Goal: Task Accomplishment & Management: Manage account settings

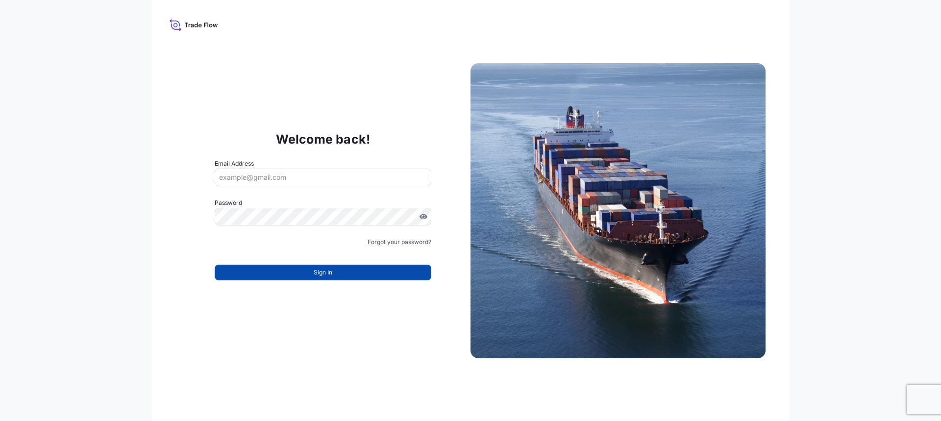
type input "[PERSON_NAME][EMAIL_ADDRESS][PERSON_NAME][DOMAIN_NAME]"
click at [296, 269] on button "Sign In" at bounding box center [323, 273] width 217 height 16
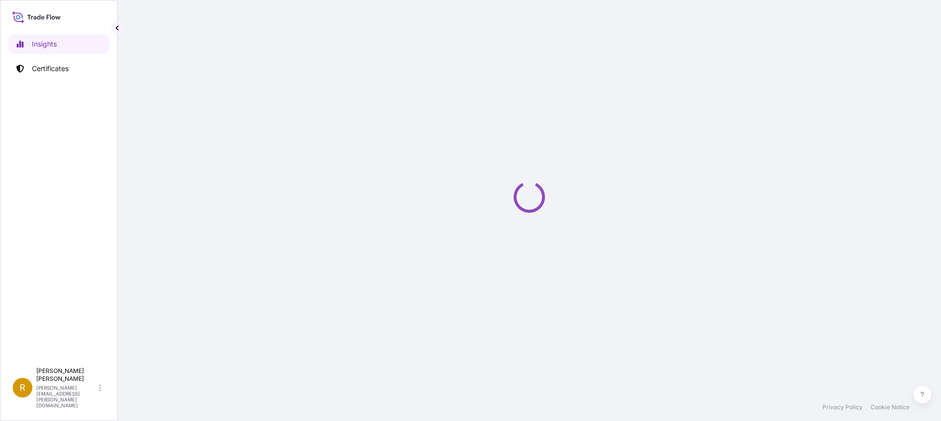
select select "2025"
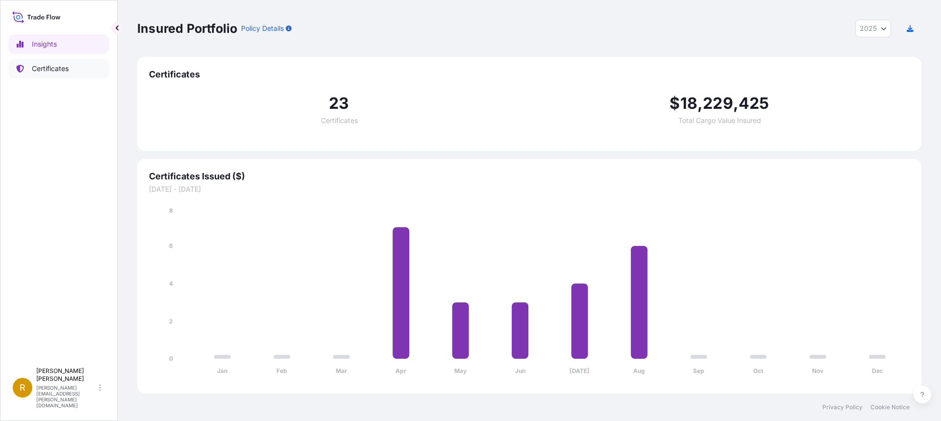
click at [45, 66] on p "Certificates" at bounding box center [50, 69] width 37 height 10
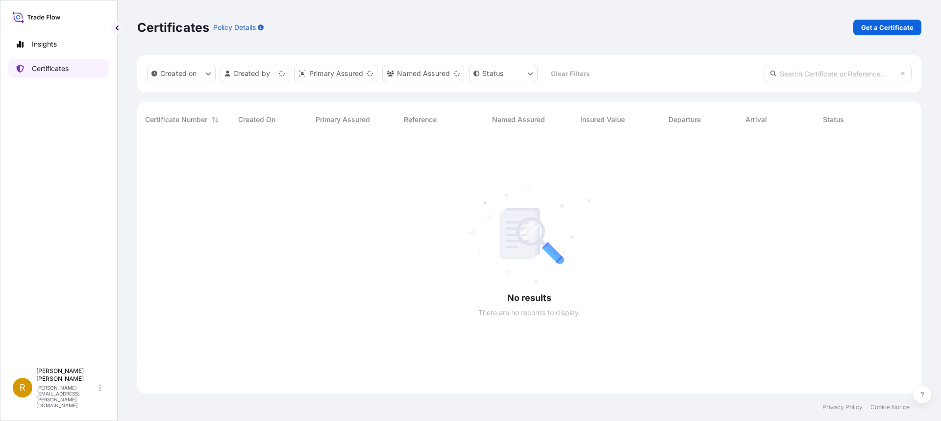
scroll to position [254, 777]
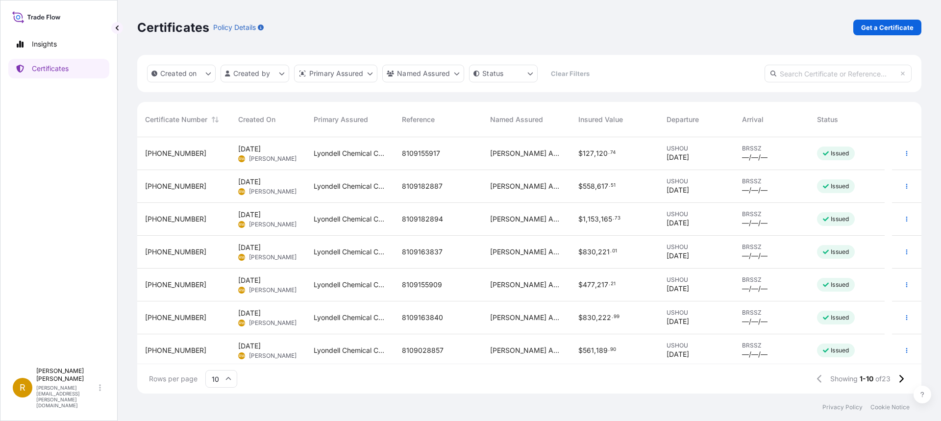
click at [427, 253] on span "8109163837" at bounding box center [422, 252] width 41 height 10
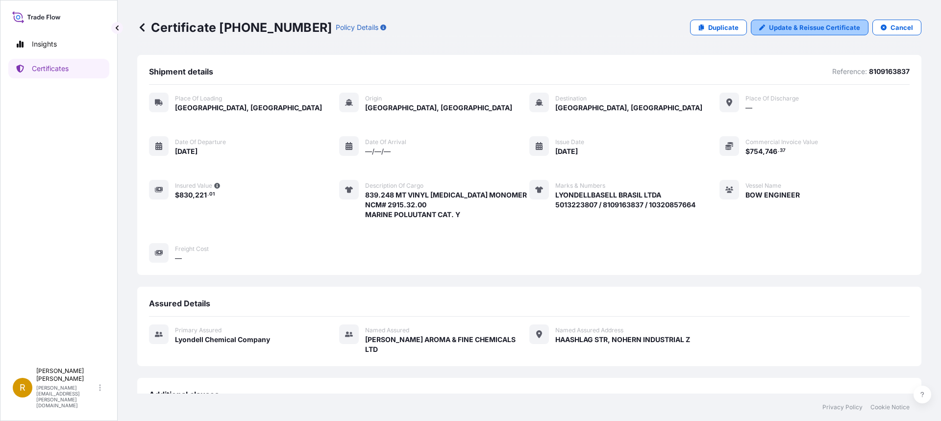
click at [803, 27] on p "Update & Reissue Certificate" at bounding box center [814, 28] width 91 height 10
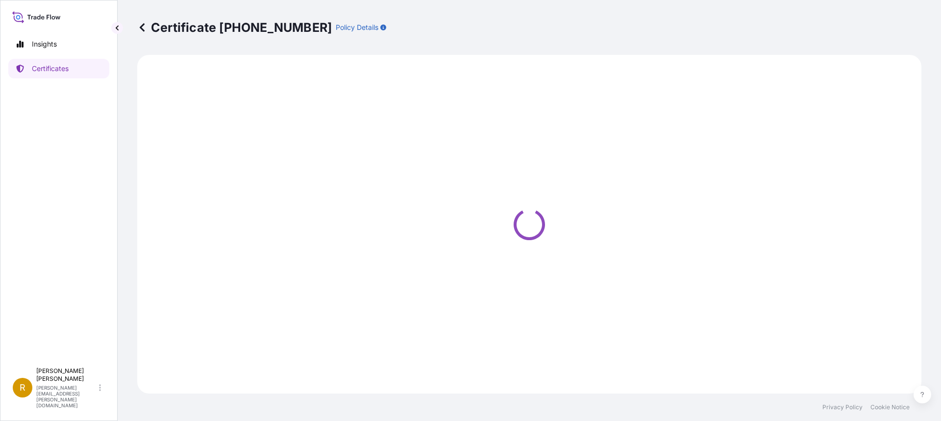
select select "Road / [GEOGRAPHIC_DATA]"
select select "Sea"
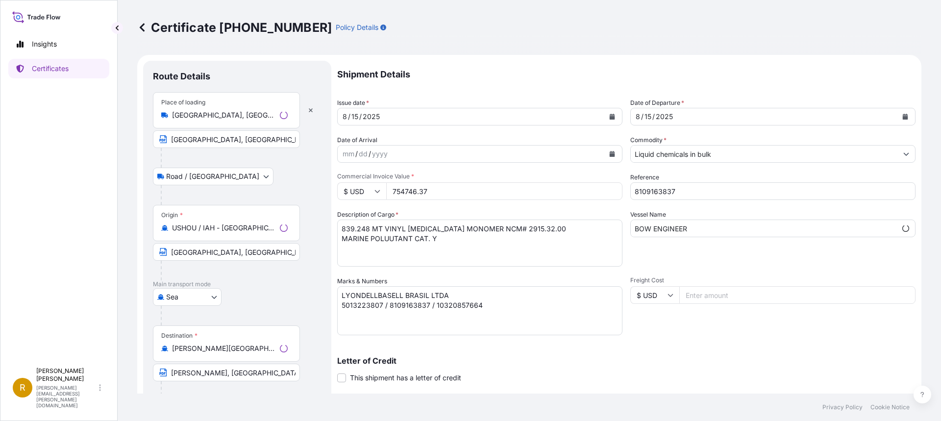
select select "32018"
click at [433, 188] on input "754746.37" at bounding box center [504, 191] width 236 height 18
type input "754748.17"
click at [495, 306] on textarea "LYONDELLBASELL BRASIL LTDA 5013223807 / 8109163837 / 10320857664" at bounding box center [479, 310] width 285 height 49
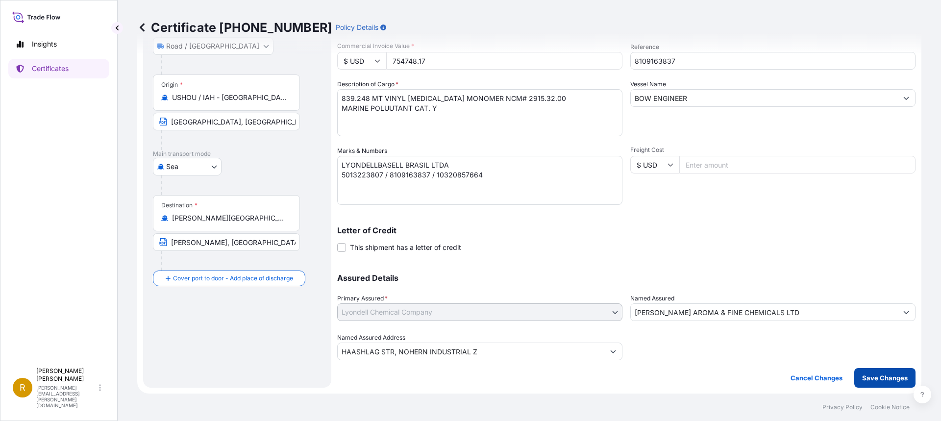
click at [882, 379] on p "Save Changes" at bounding box center [885, 378] width 46 height 10
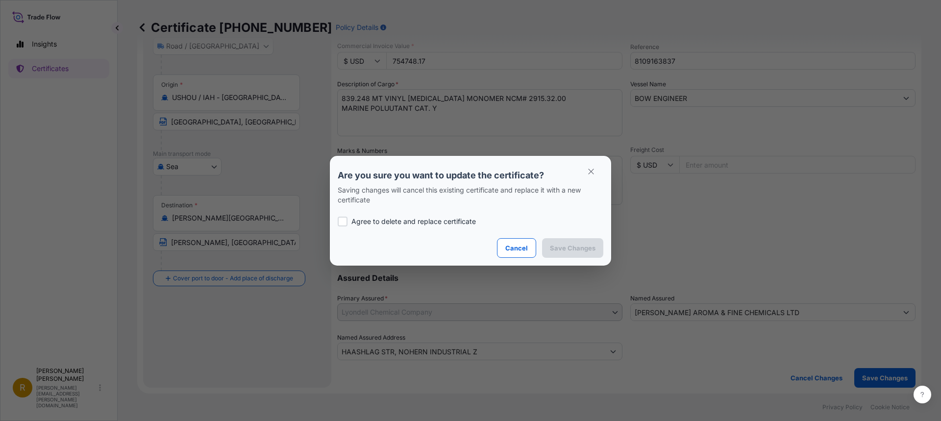
click at [343, 223] on div at bounding box center [343, 222] width 10 height 10
checkbox input "true"
click at [578, 250] on p "Save Changes" at bounding box center [573, 248] width 46 height 10
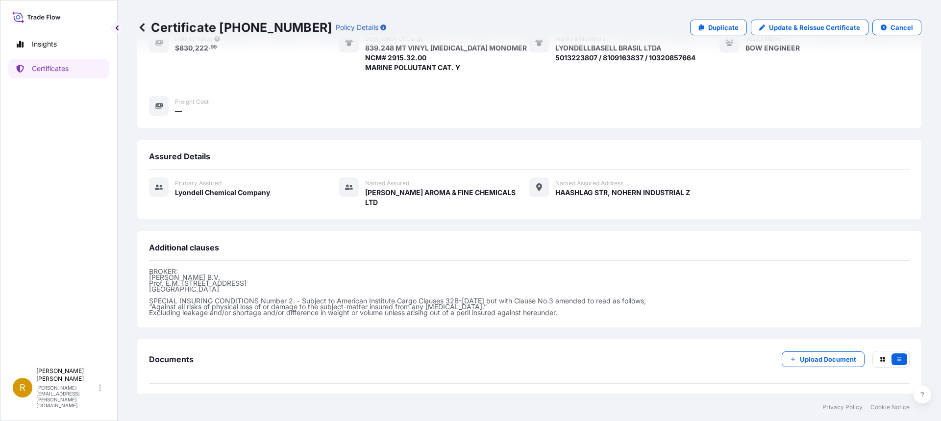
scroll to position [175, 0]
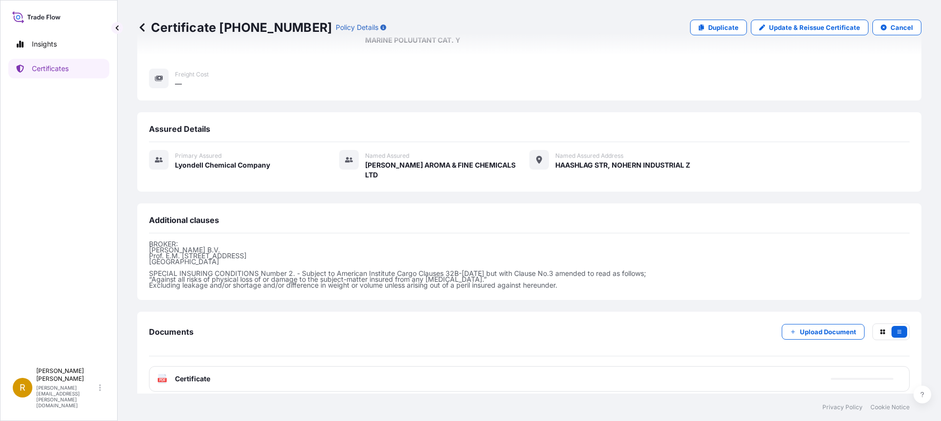
click at [163, 378] on text "PDF" at bounding box center [162, 379] width 6 height 3
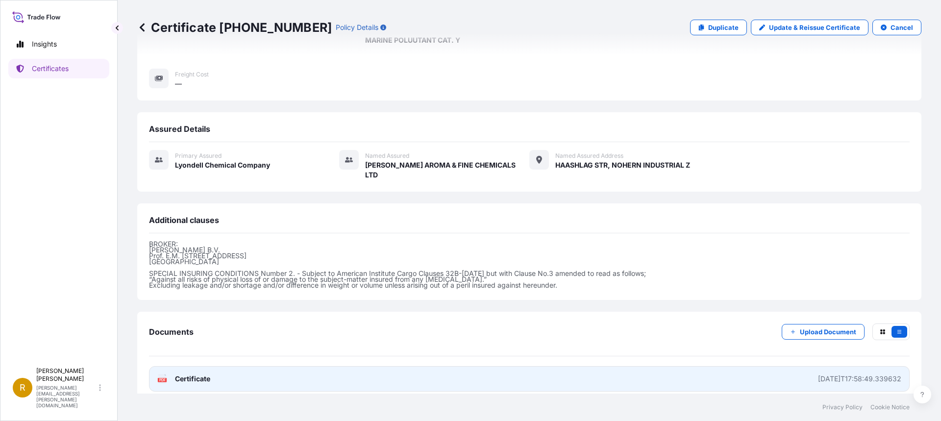
click at [164, 378] on text "PDF" at bounding box center [162, 379] width 6 height 3
